Goal: Transaction & Acquisition: Purchase product/service

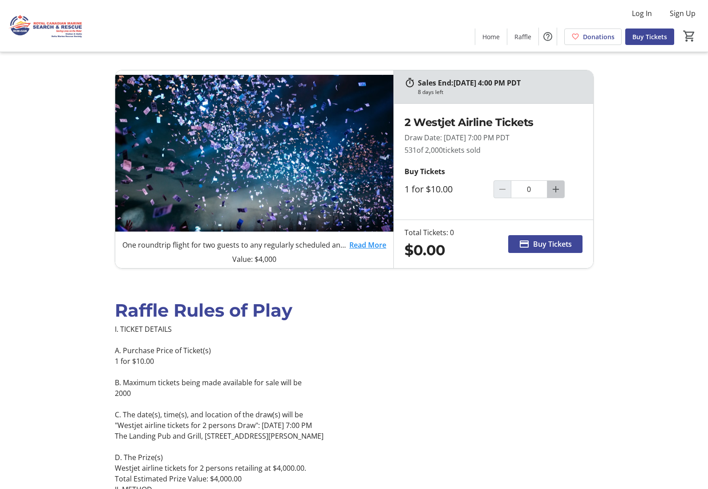
click at [558, 189] on mat-icon "Increment by one" at bounding box center [556, 189] width 11 height 11
click at [556, 190] on mat-icon "Increment by one" at bounding box center [556, 189] width 11 height 11
click at [558, 189] on mat-icon "Increment by one" at bounding box center [556, 189] width 11 height 11
click at [557, 188] on mat-icon "Increment by one" at bounding box center [556, 189] width 11 height 11
click at [556, 189] on mat-icon "Increment by one" at bounding box center [556, 189] width 11 height 11
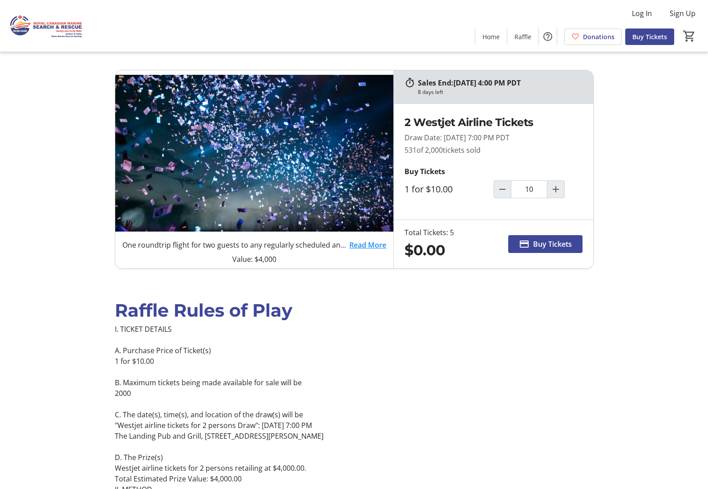
type input "5"
click at [539, 242] on span "Buy Tickets" at bounding box center [552, 244] width 39 height 11
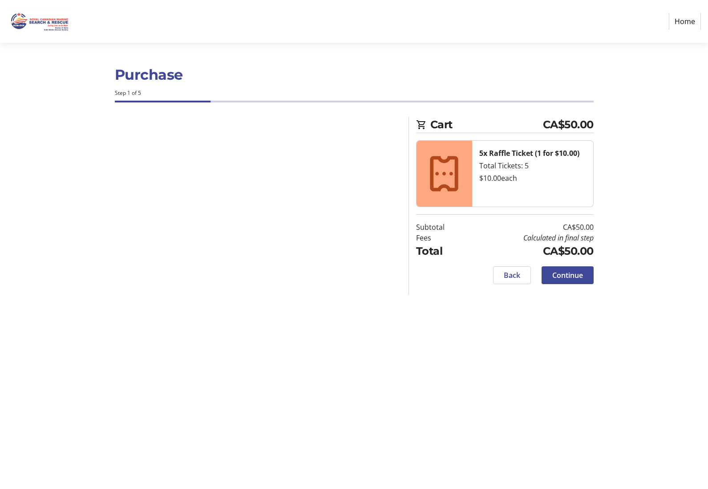
select select "CA"
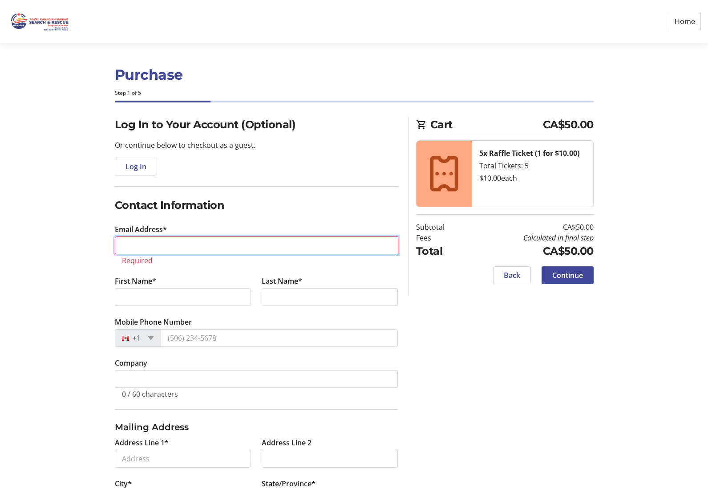
type input "[EMAIL_ADDRESS][DOMAIN_NAME]"
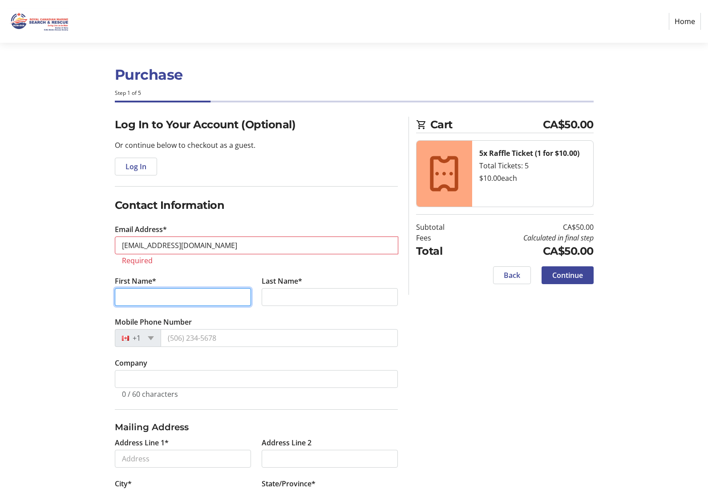
type input "[PERSON_NAME] & [PERSON_NAME]"
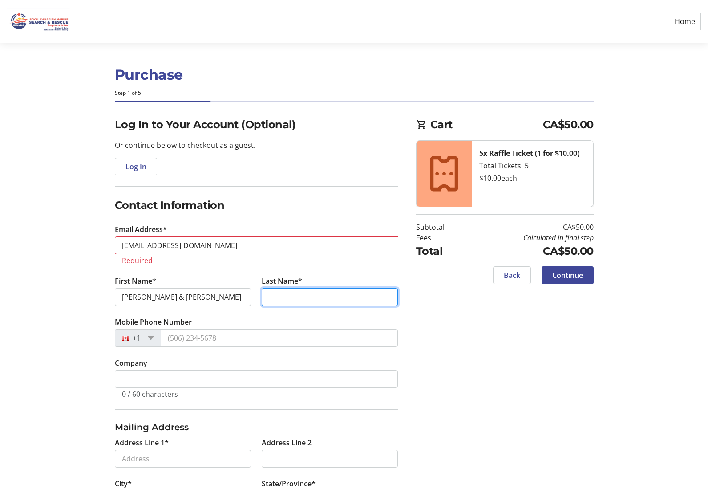
type input "[PERSON_NAME]"
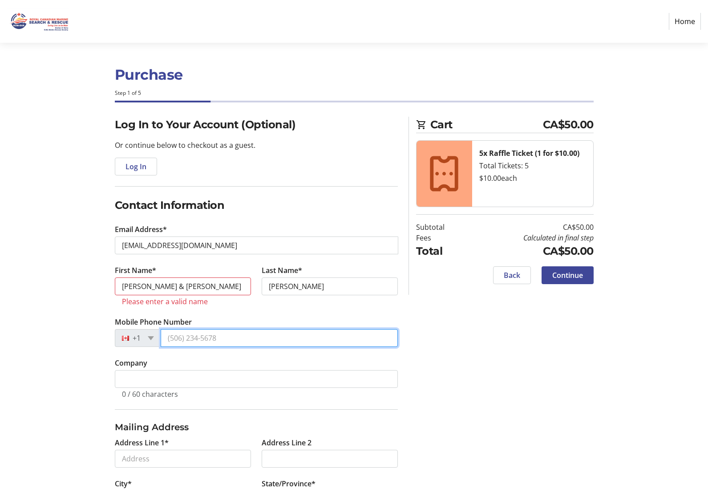
type input "[PHONE_NUMBER]"
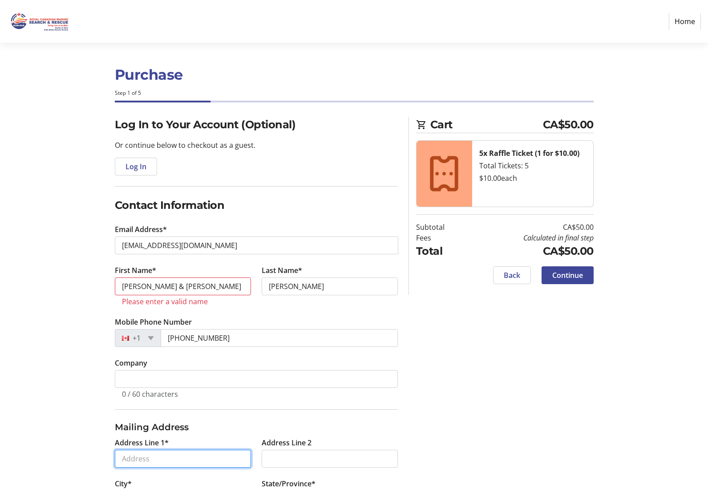
type input "307. [STREET_ADDRESS]"
type input "Delta"
select select "BC"
type input "V4M 3J8"
drag, startPoint x: 175, startPoint y: 288, endPoint x: 144, endPoint y: 285, distance: 31.8
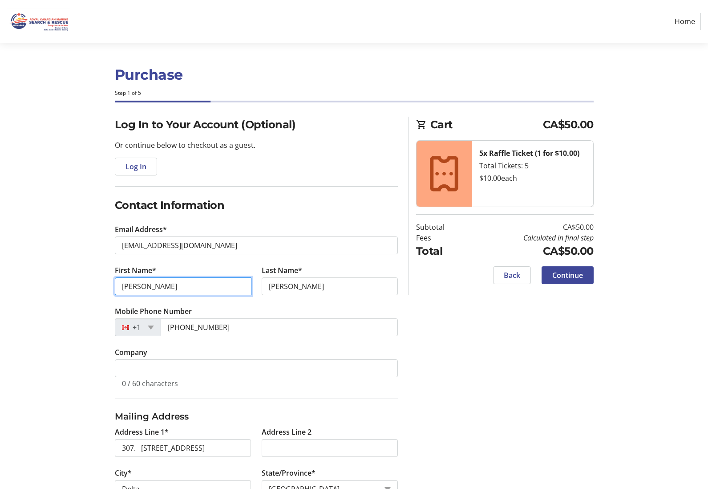
type input "[PERSON_NAME]"
click at [296, 308] on tr-form-field "Mobile Phone Number [PHONE_NUMBER]" at bounding box center [256, 326] width 283 height 41
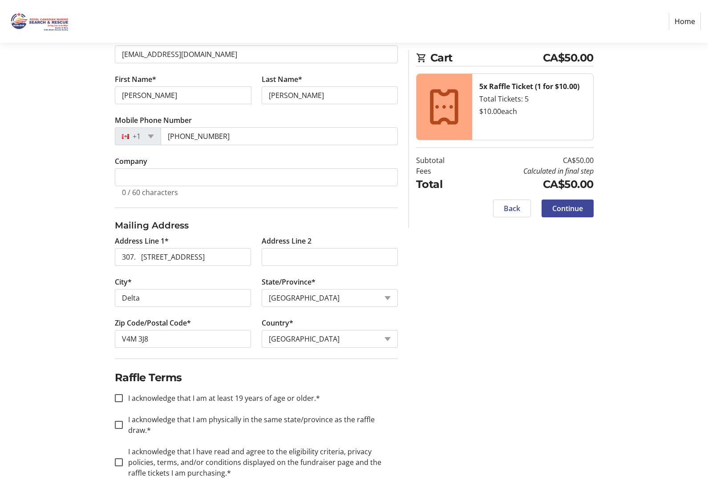
scroll to position [191, 0]
click at [119, 398] on input "I acknowledge that I am at least 19 years of age or older.*" at bounding box center [119, 398] width 8 height 8
checkbox input "true"
click at [118, 421] on input "I acknowledge that I am physically in the same state/province as the raffle dra…" at bounding box center [119, 425] width 8 height 8
checkbox input "true"
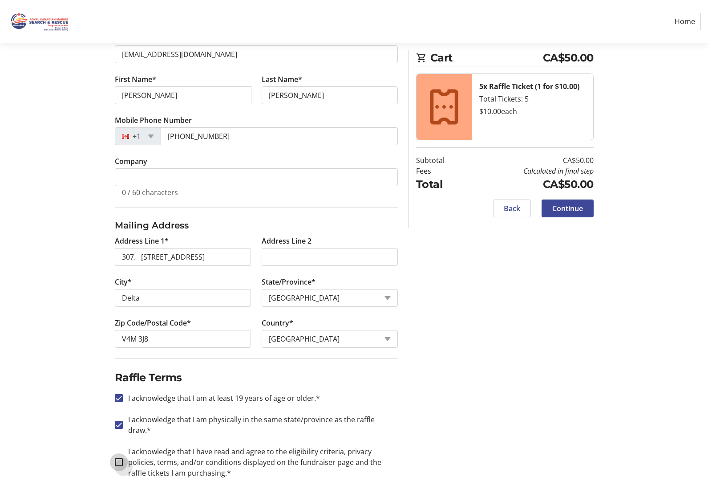
click at [121, 458] on input "I acknowledge that I have read and agree to the eligibility criteria, privacy p…" at bounding box center [119, 462] width 8 height 8
checkbox input "true"
click at [548, 208] on span at bounding box center [568, 208] width 52 height 21
